Goal: Use online tool/utility: Use online tool/utility

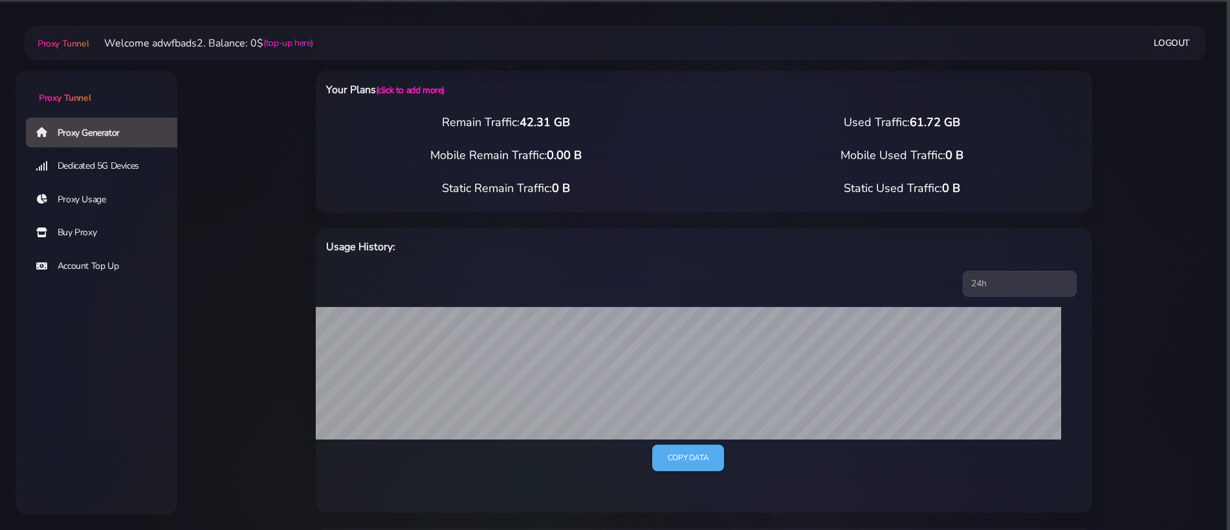
select select "GB"
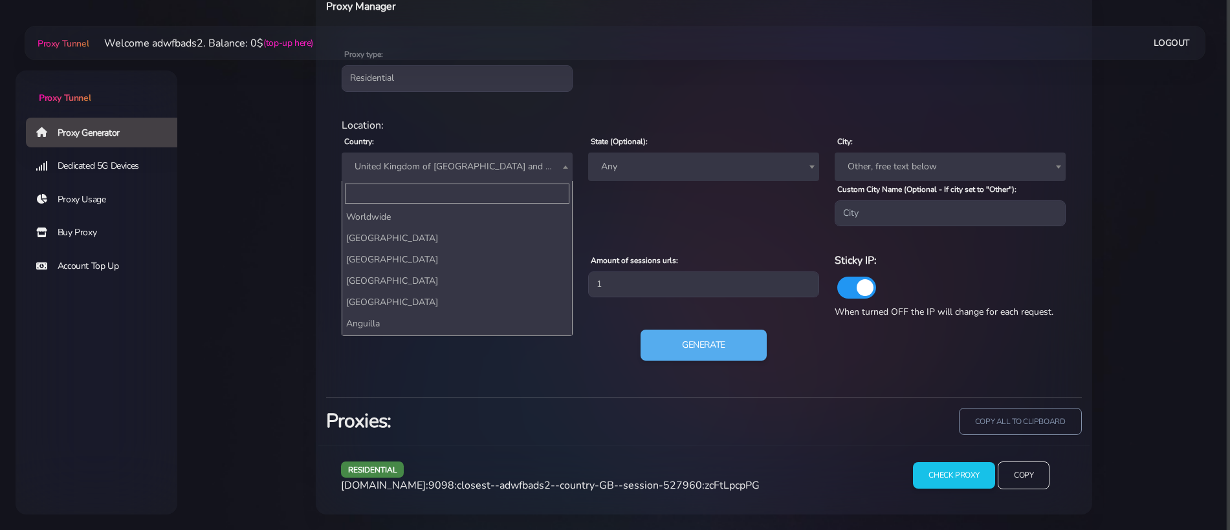
scroll to position [1595, 0]
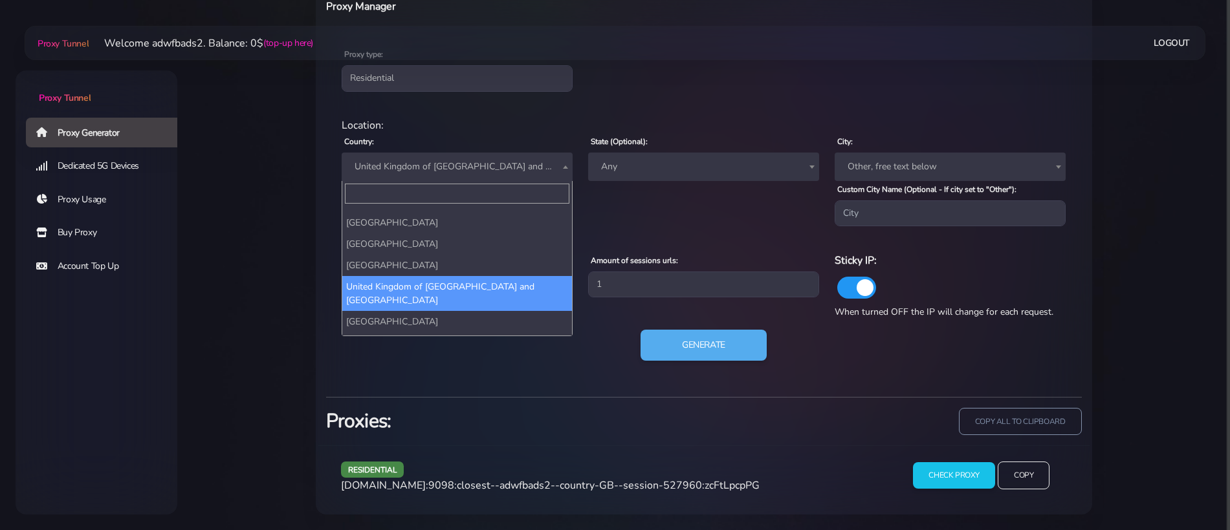
type input "і"
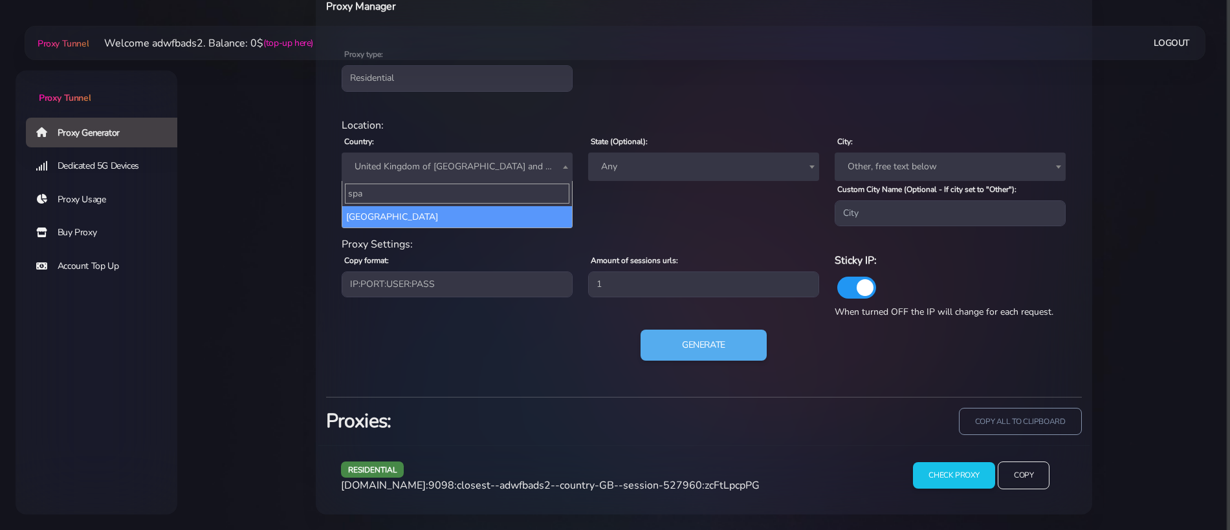
type input "spai"
select select "ES"
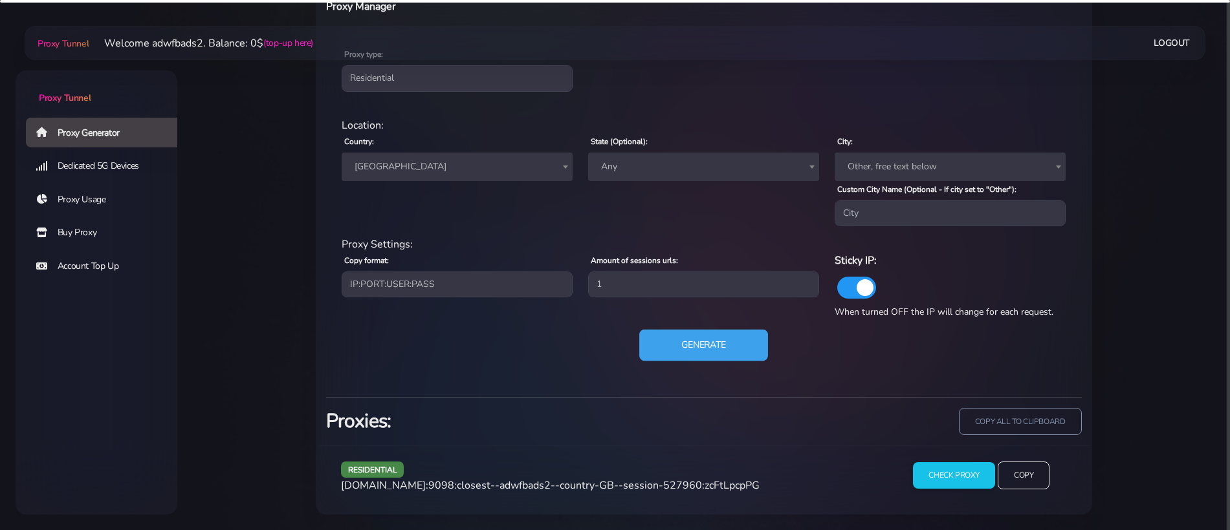
click at [695, 345] on button "Generate" at bounding box center [703, 346] width 129 height 32
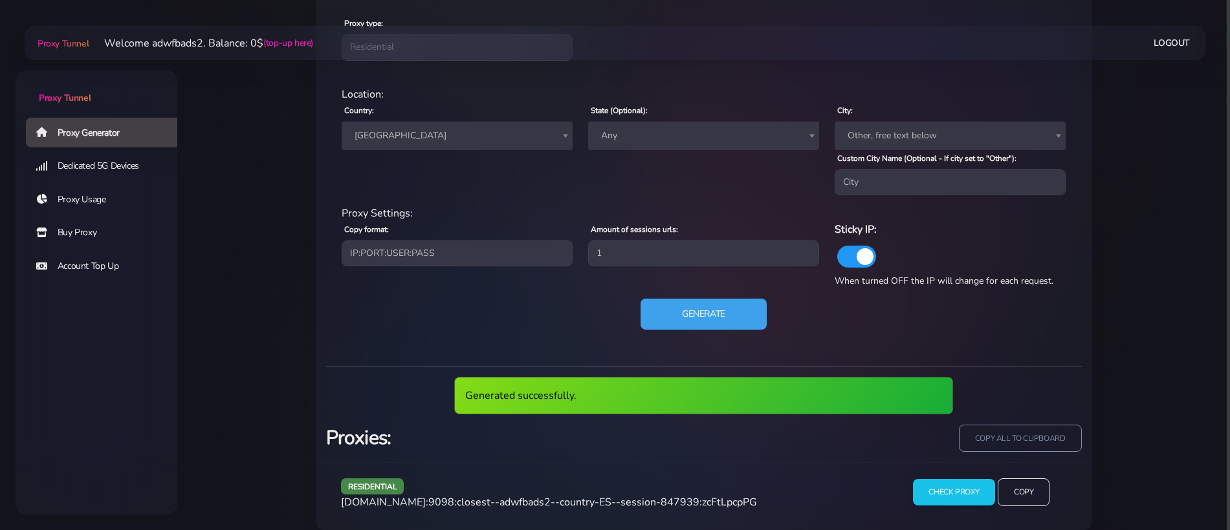
scroll to position [589, 0]
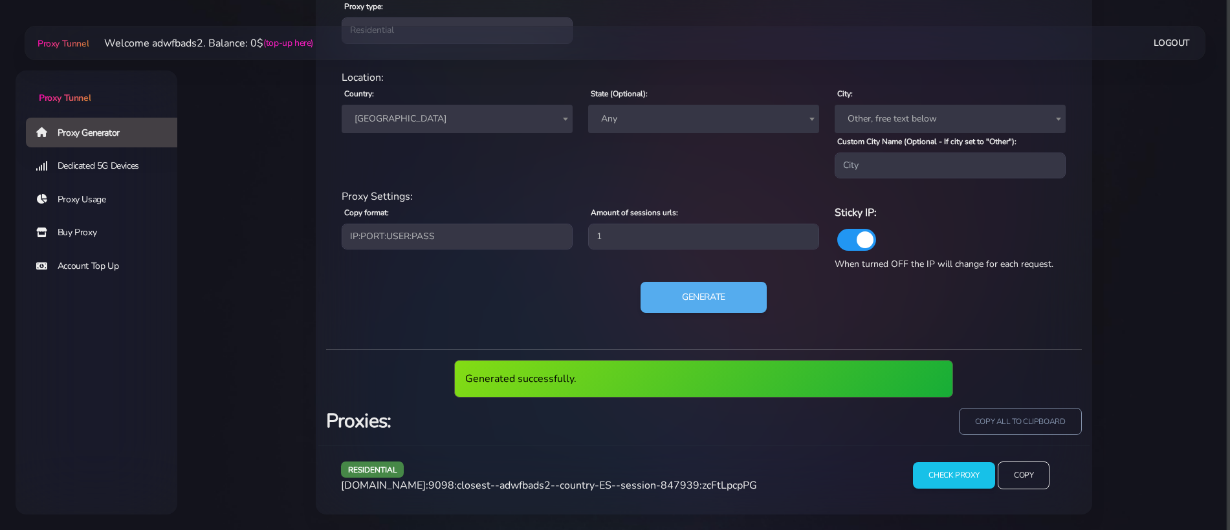
click at [621, 484] on span "[DOMAIN_NAME]:9098:closest--adwfbads2--country-ES--session-847939:zcFtLpcpPG" at bounding box center [549, 486] width 416 height 14
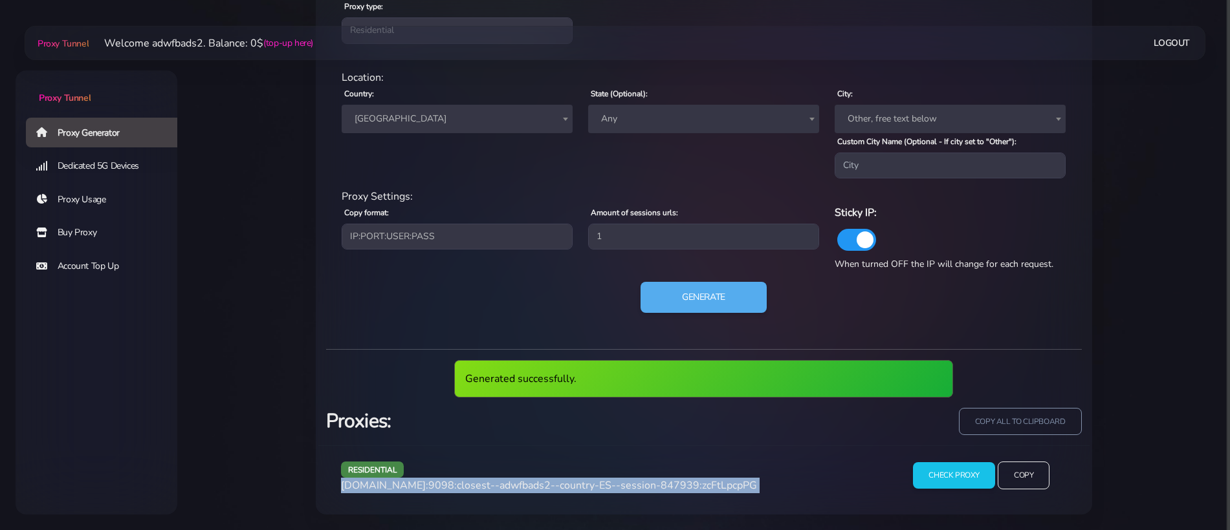
click at [621, 484] on span "[DOMAIN_NAME]:9098:closest--adwfbads2--country-ES--session-847939:zcFtLpcpPG" at bounding box center [549, 486] width 416 height 14
copy div "[DOMAIN_NAME]:9098:closest--adwfbads2--country-ES--session-847939:zcFtLpcpPG"
